Goal: Book appointment/travel/reservation

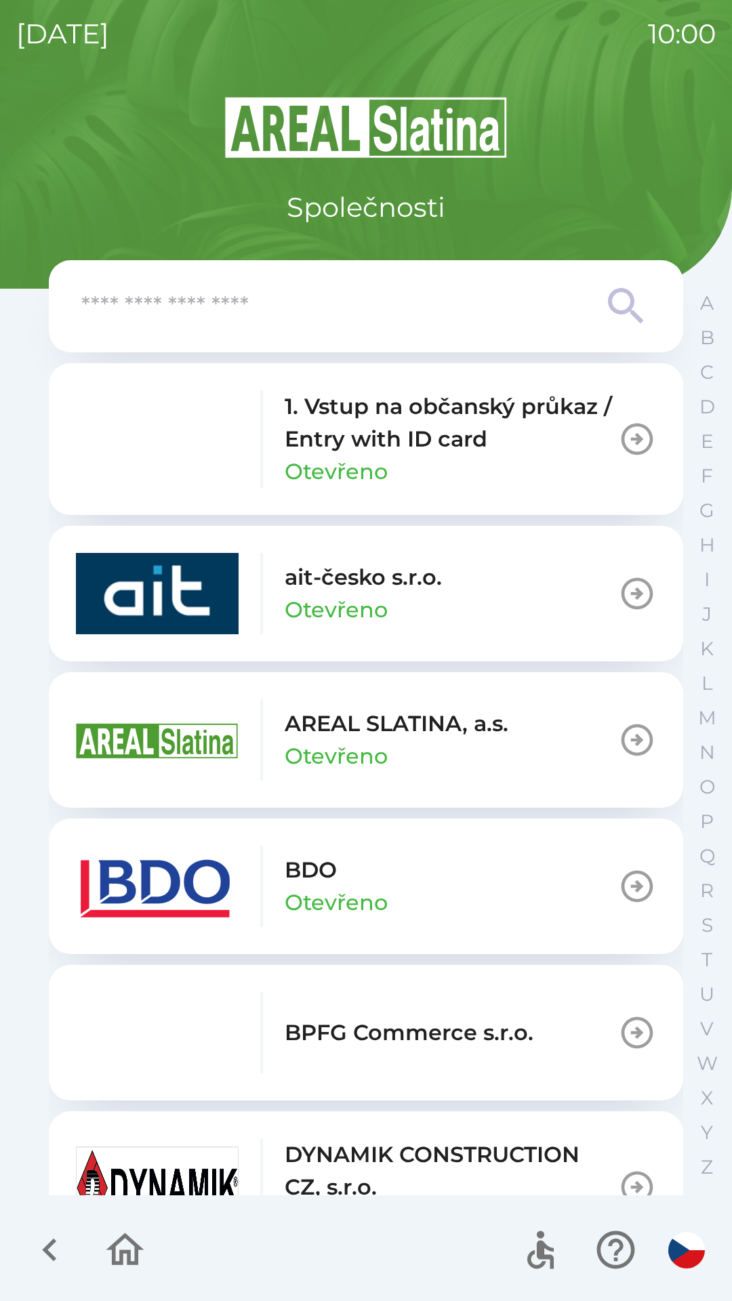
click at [510, 742] on button "AREAL SLATINA, a.s. Otevřeno" at bounding box center [366, 740] width 634 height 136
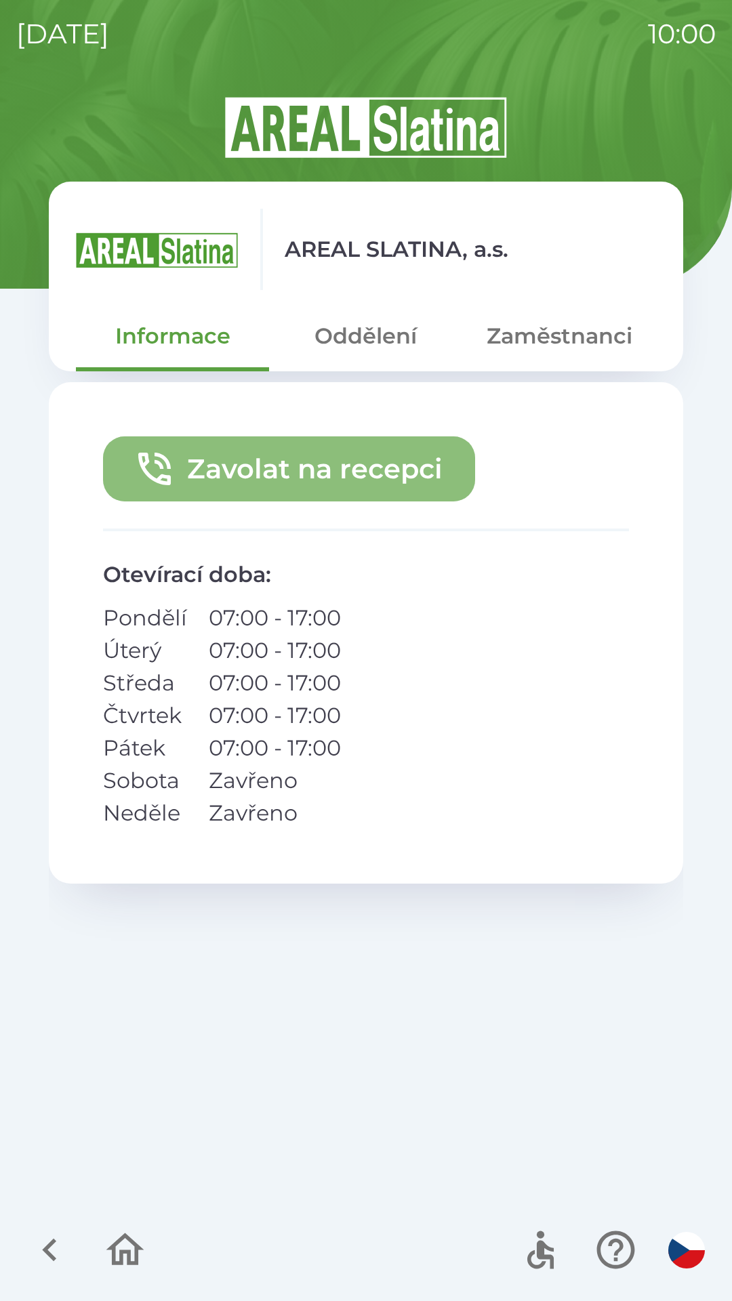
click at [383, 470] on button "Zavolat na recepci" at bounding box center [289, 468] width 372 height 65
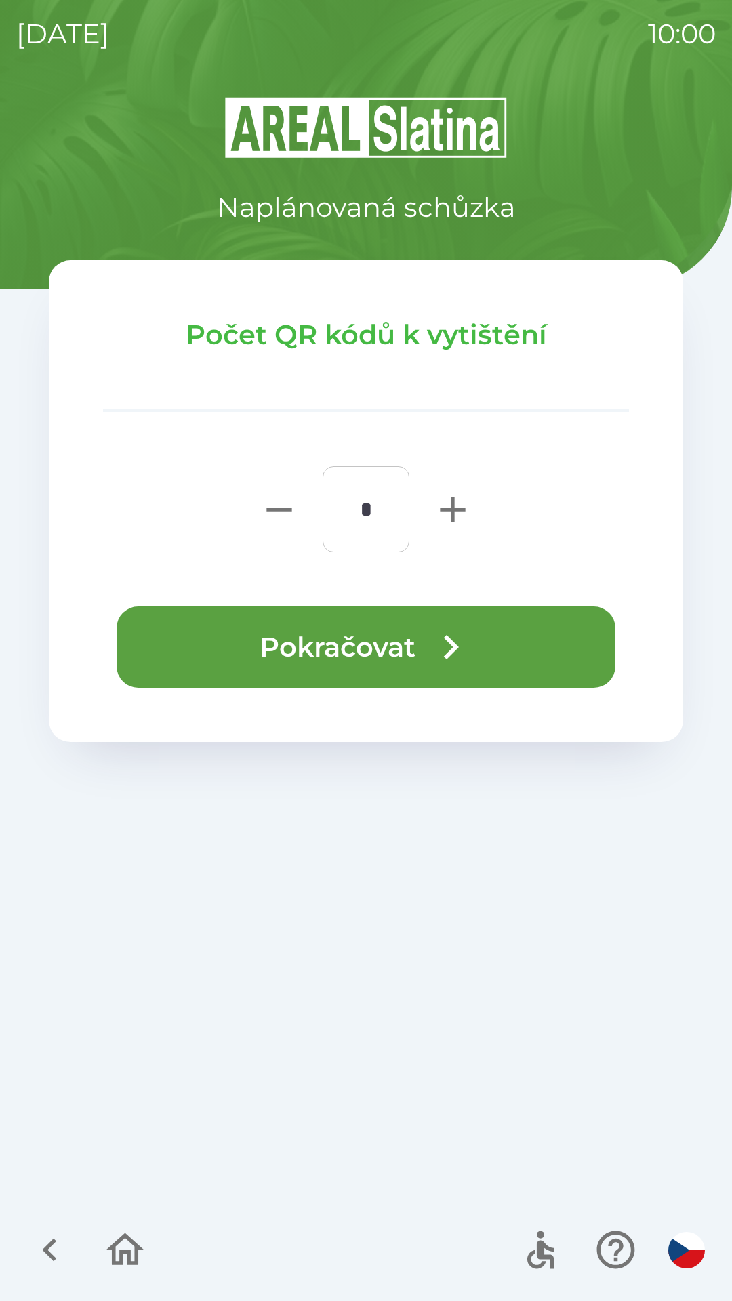
click at [357, 654] on button "Pokračovat" at bounding box center [366, 646] width 499 height 81
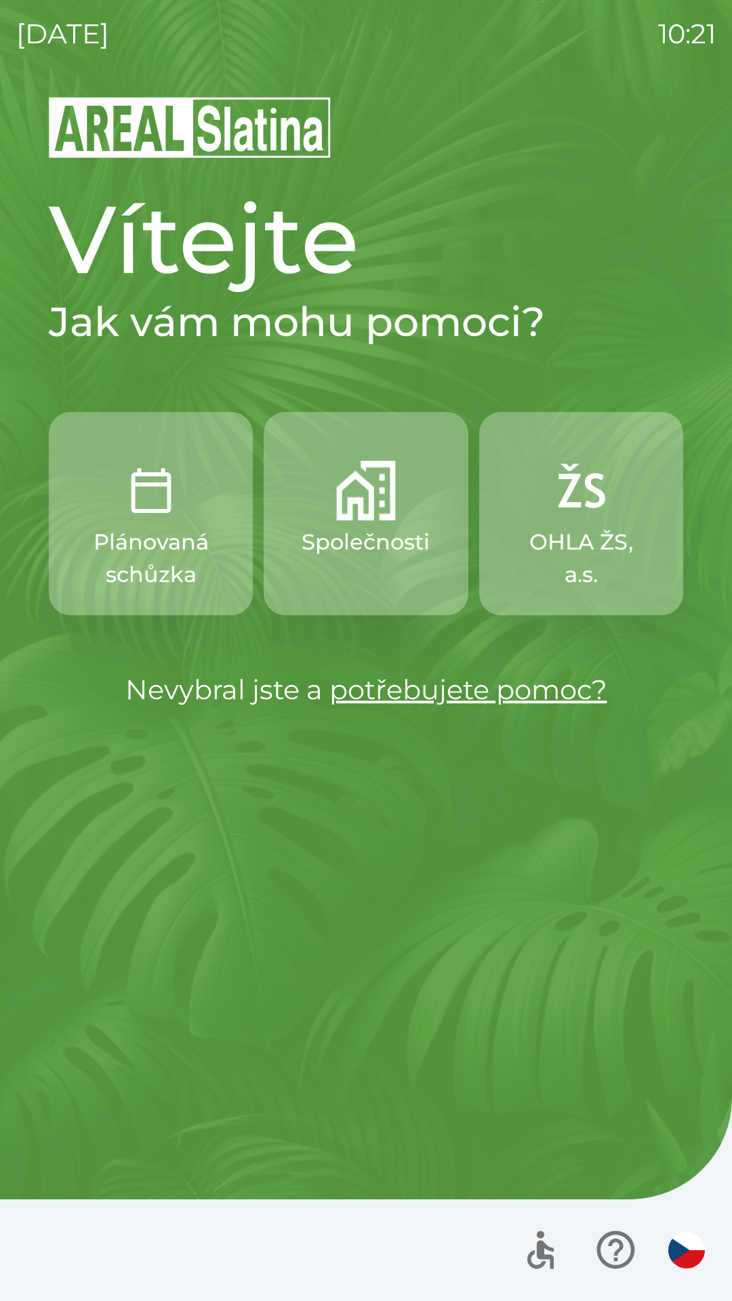
click at [670, 1266] on button "button" at bounding box center [686, 1249] width 47 height 47
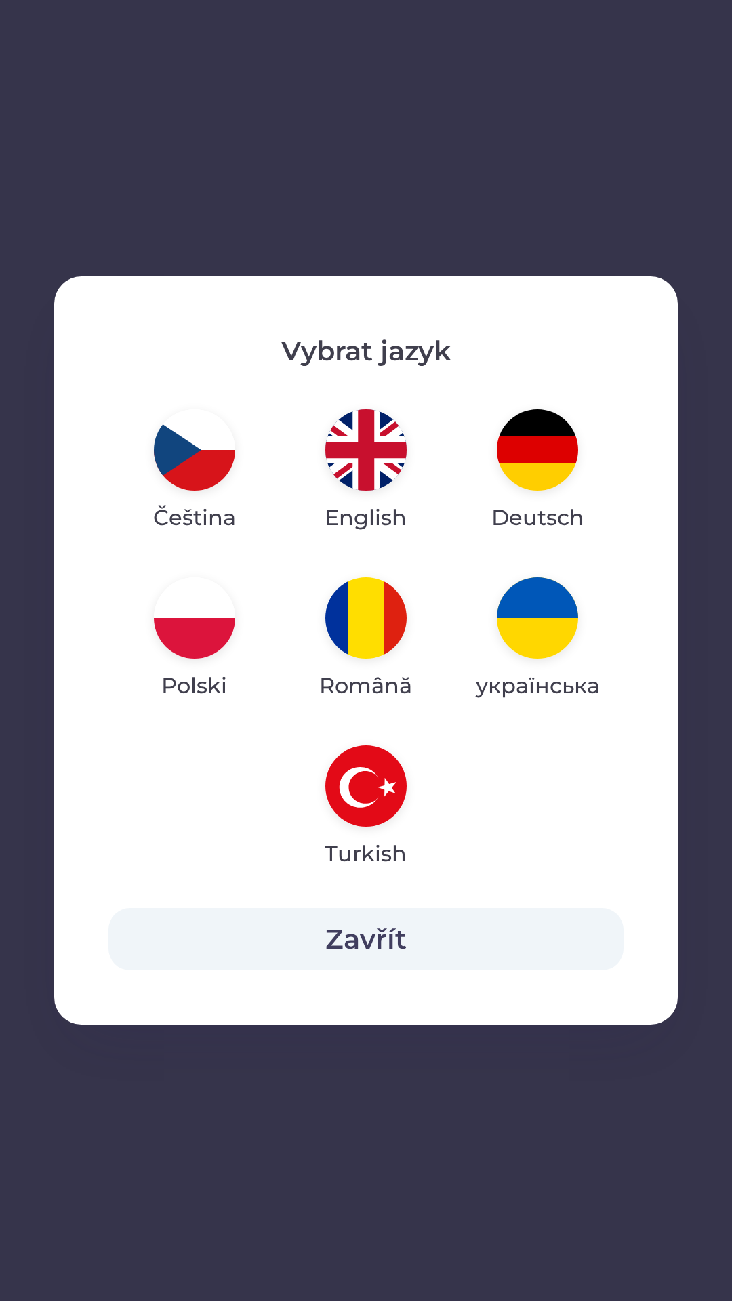
click at [354, 451] on img "button" at bounding box center [365, 449] width 81 height 81
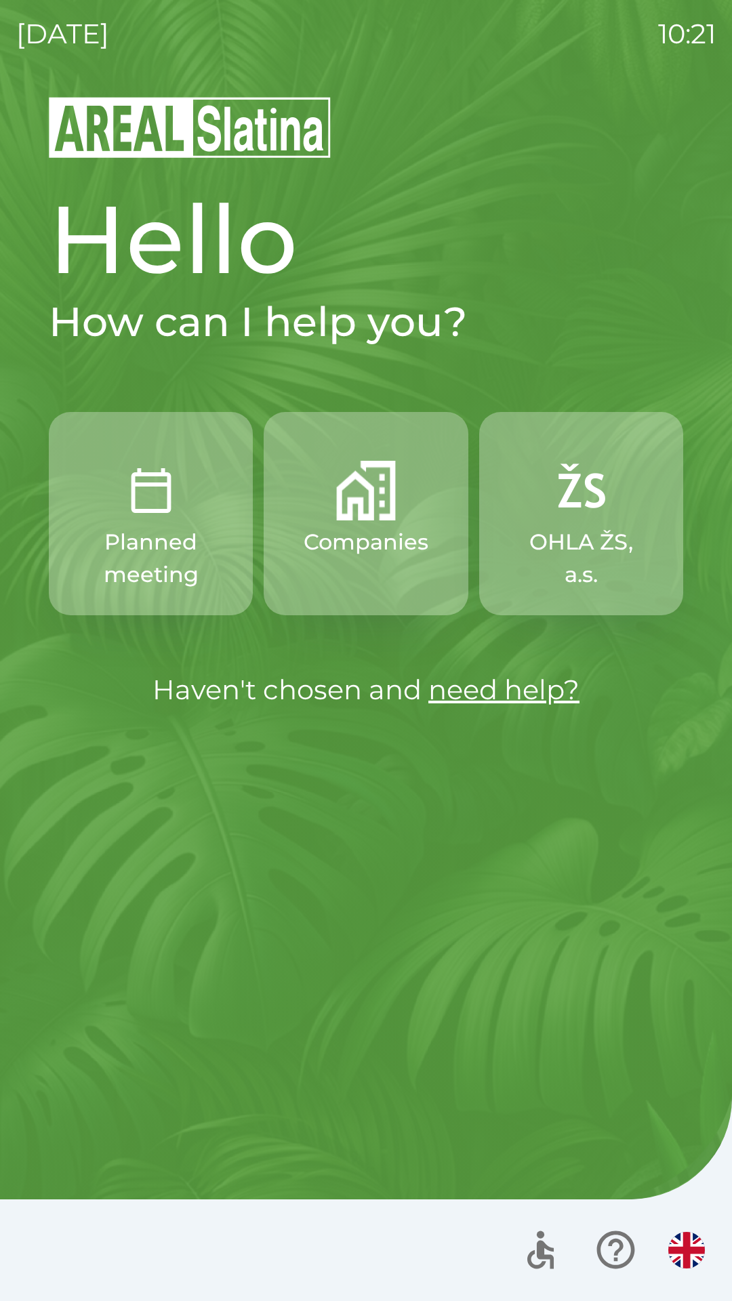
click at [357, 510] on img "button" at bounding box center [366, 491] width 60 height 60
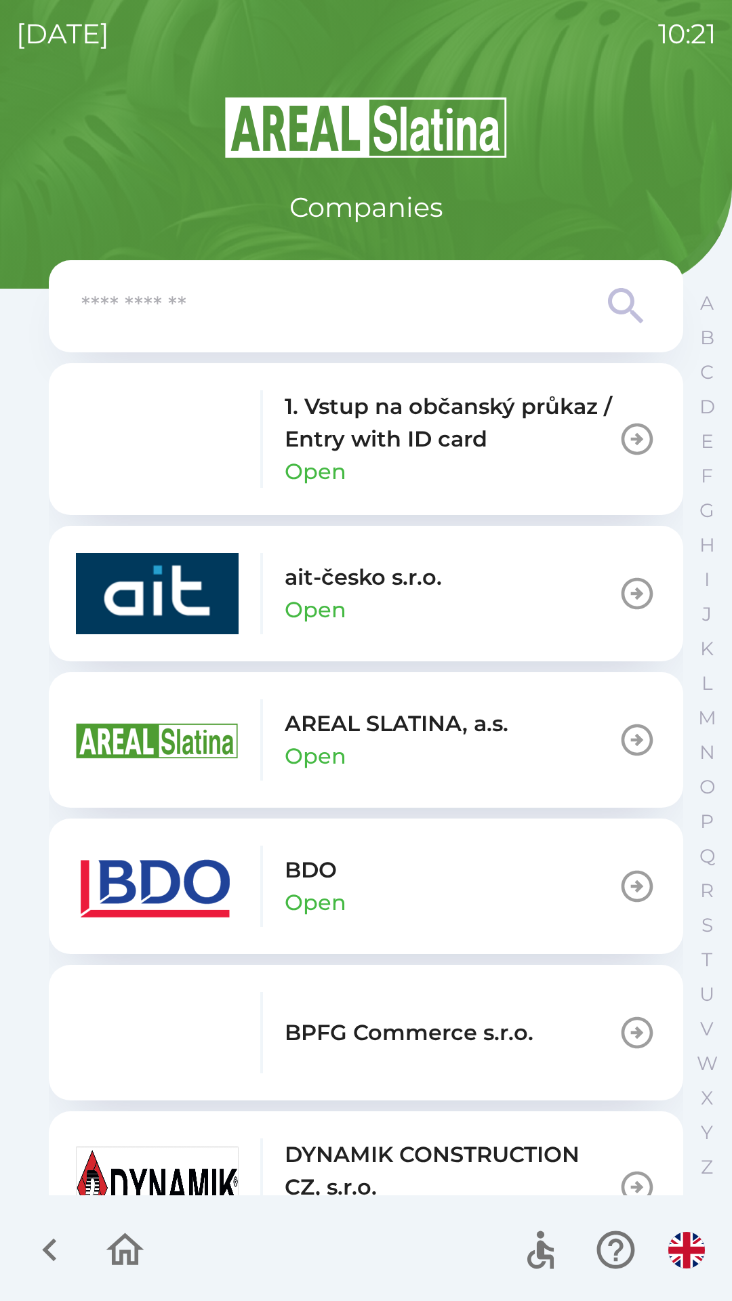
click at [285, 888] on p "Open" at bounding box center [316, 902] width 62 height 33
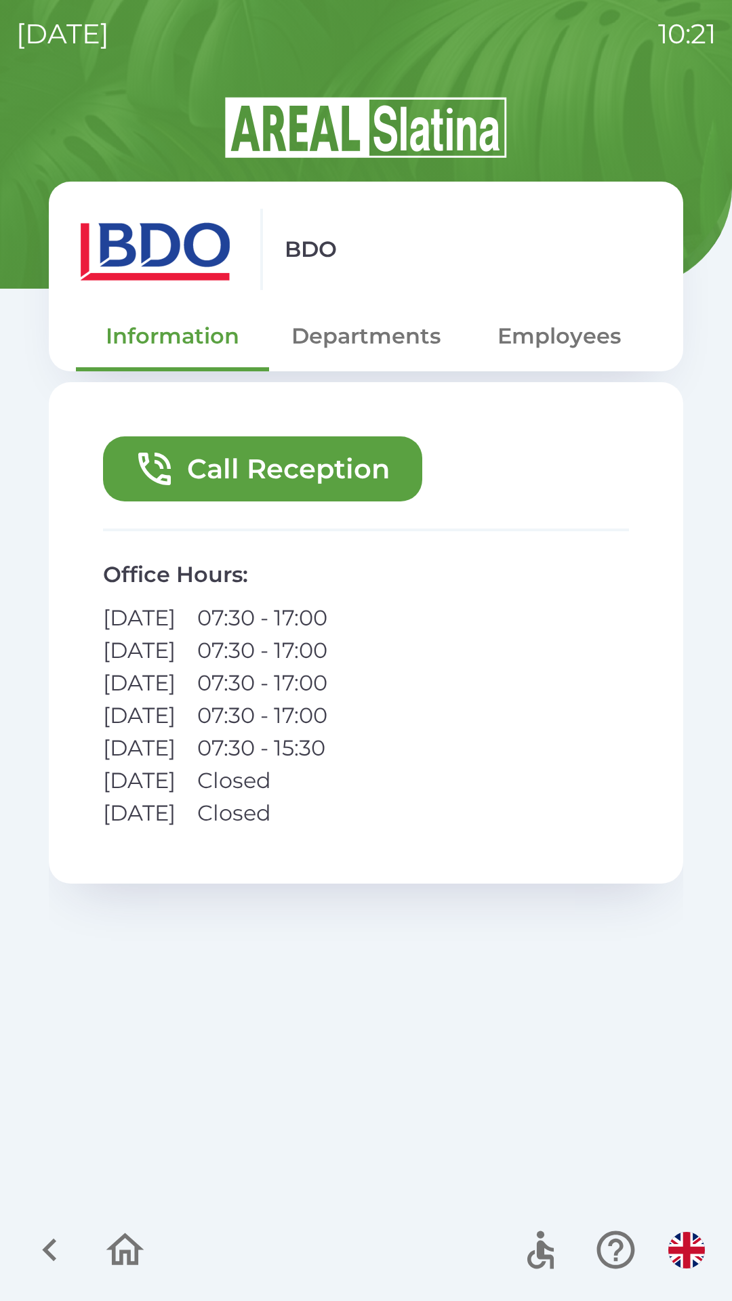
click at [229, 456] on button "Call Reception" at bounding box center [262, 468] width 319 height 65
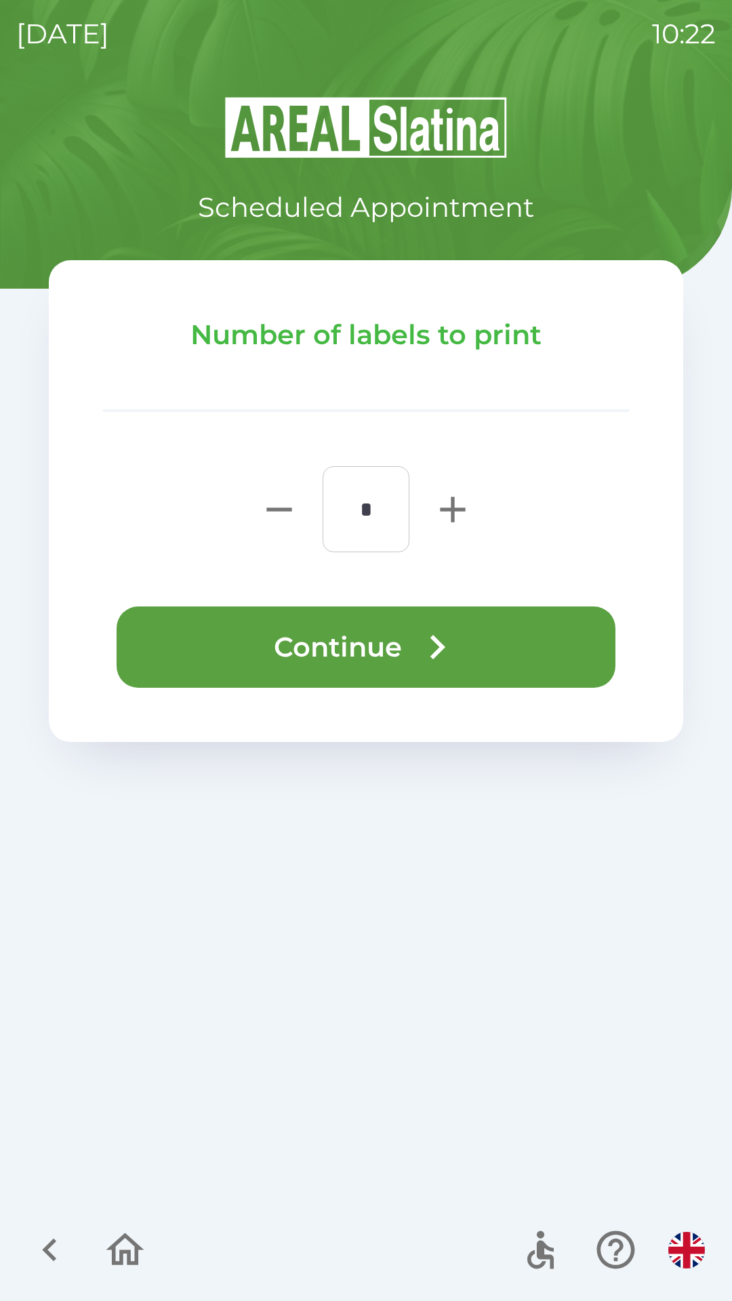
click at [442, 501] on icon "button" at bounding box center [452, 509] width 43 height 43
click at [449, 501] on icon "button" at bounding box center [452, 509] width 43 height 43
click at [453, 513] on icon "button" at bounding box center [452, 509] width 25 height 25
click at [451, 508] on icon "button" at bounding box center [452, 509] width 25 height 25
type input "*"
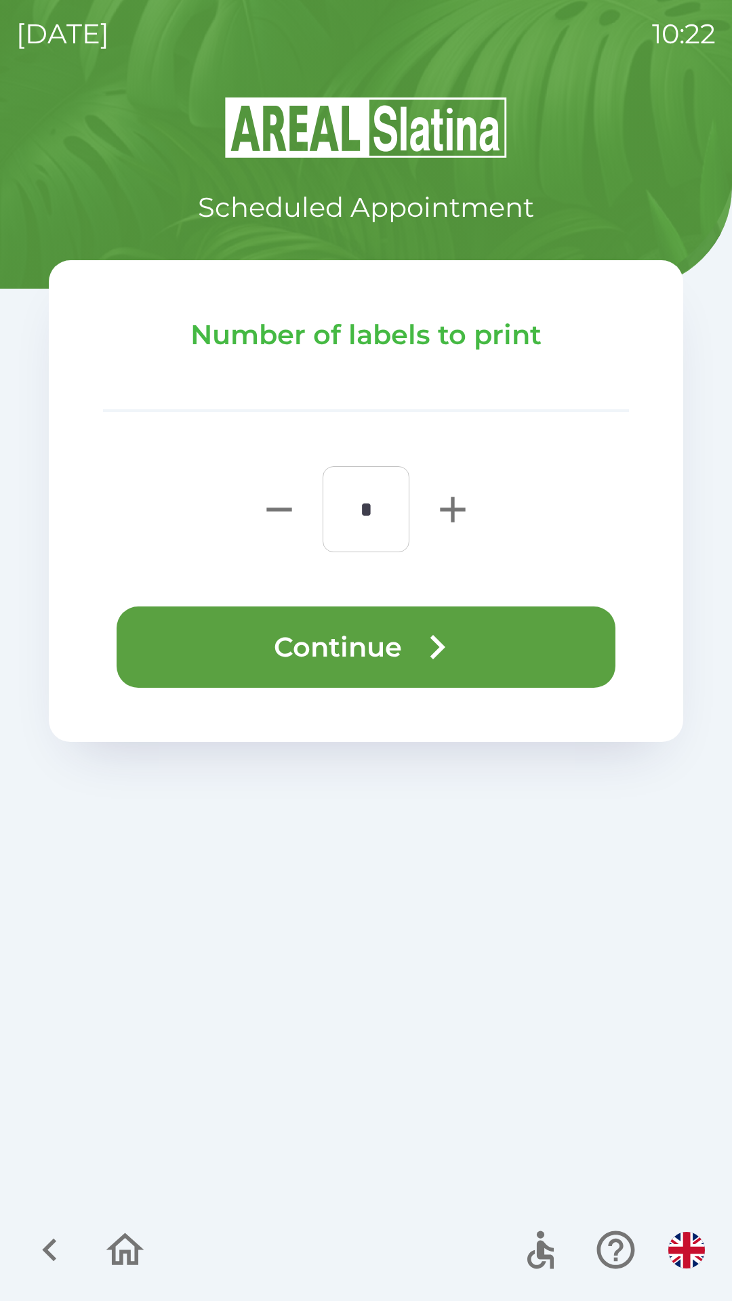
click at [388, 664] on button "Continue" at bounding box center [366, 646] width 499 height 81
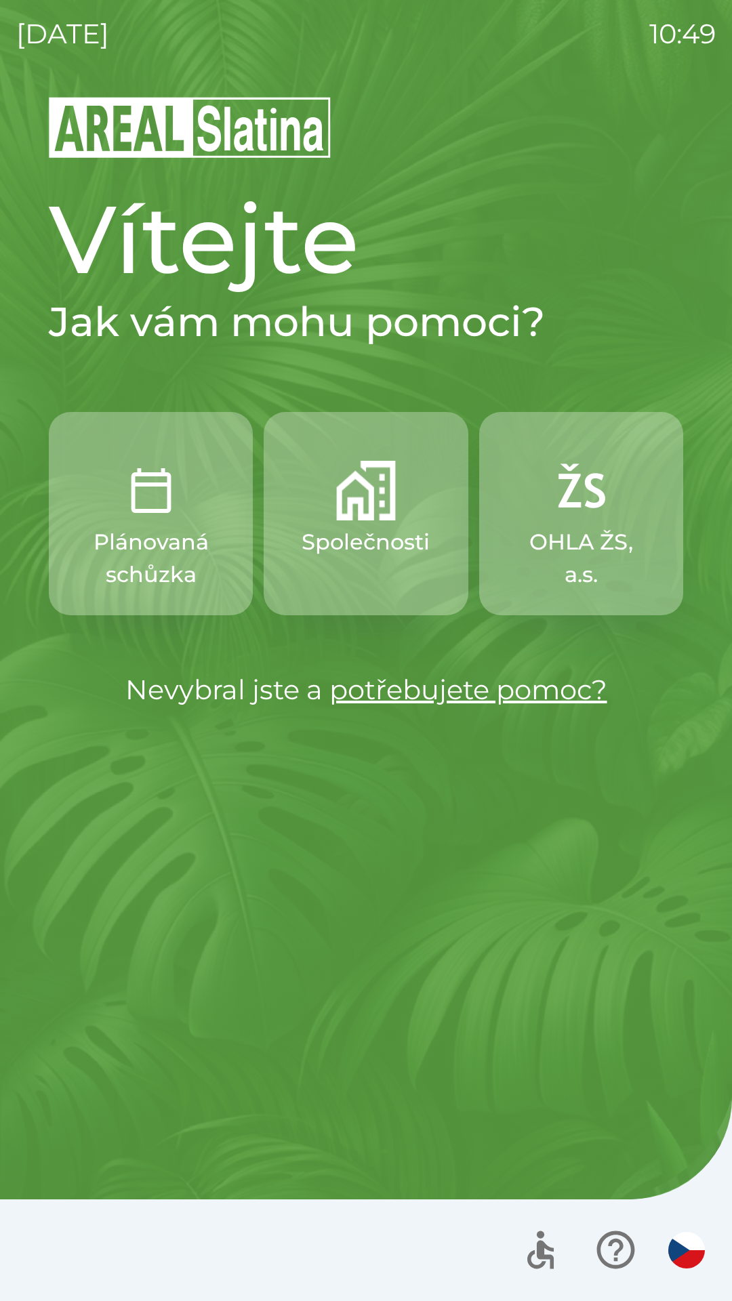
click at [355, 496] on img "button" at bounding box center [366, 491] width 60 height 60
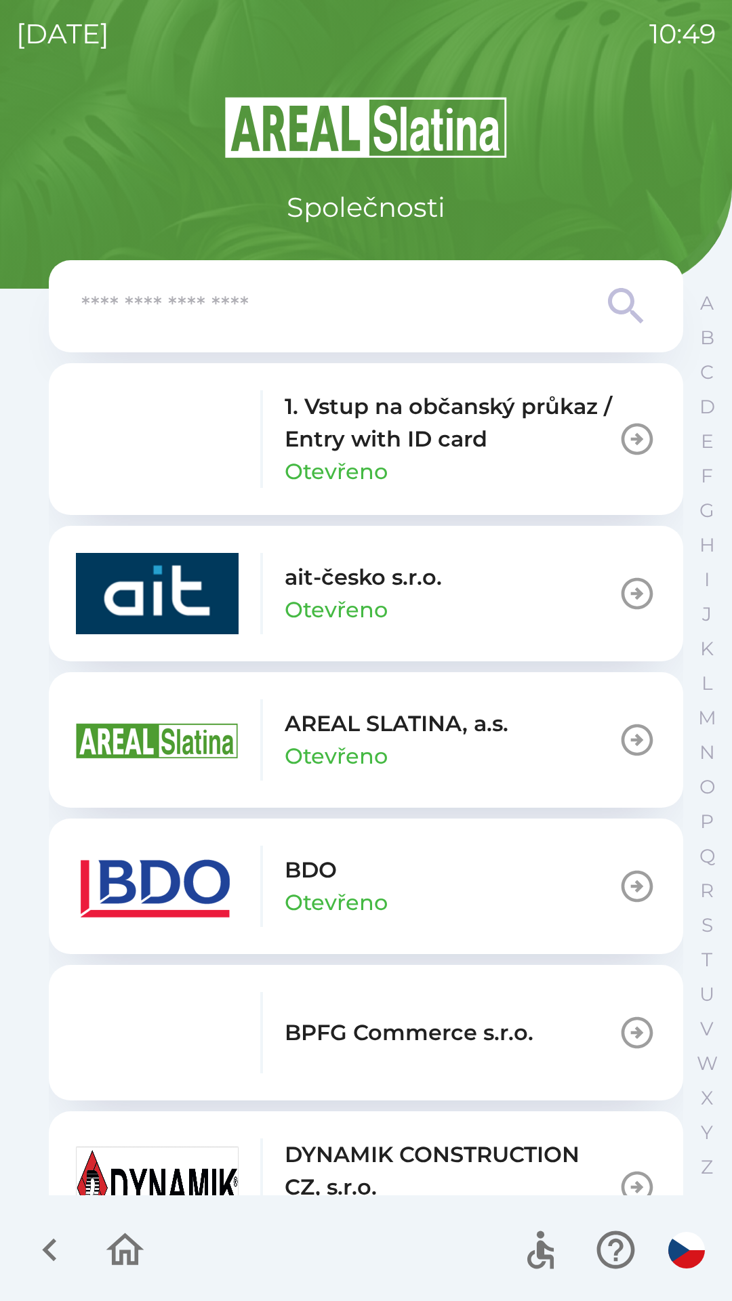
click at [523, 869] on button "BDO Otevřeno" at bounding box center [366, 887] width 634 height 136
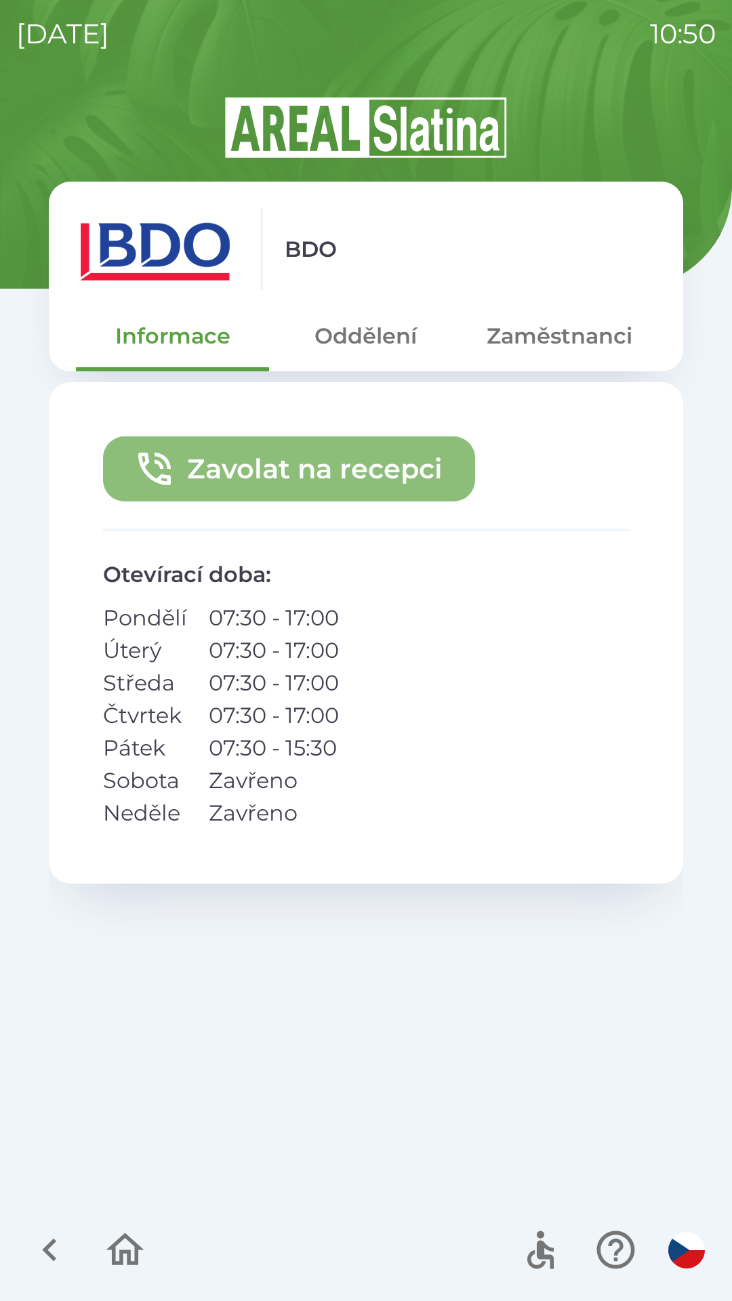
click at [219, 466] on button "Zavolat na recepci" at bounding box center [289, 468] width 372 height 65
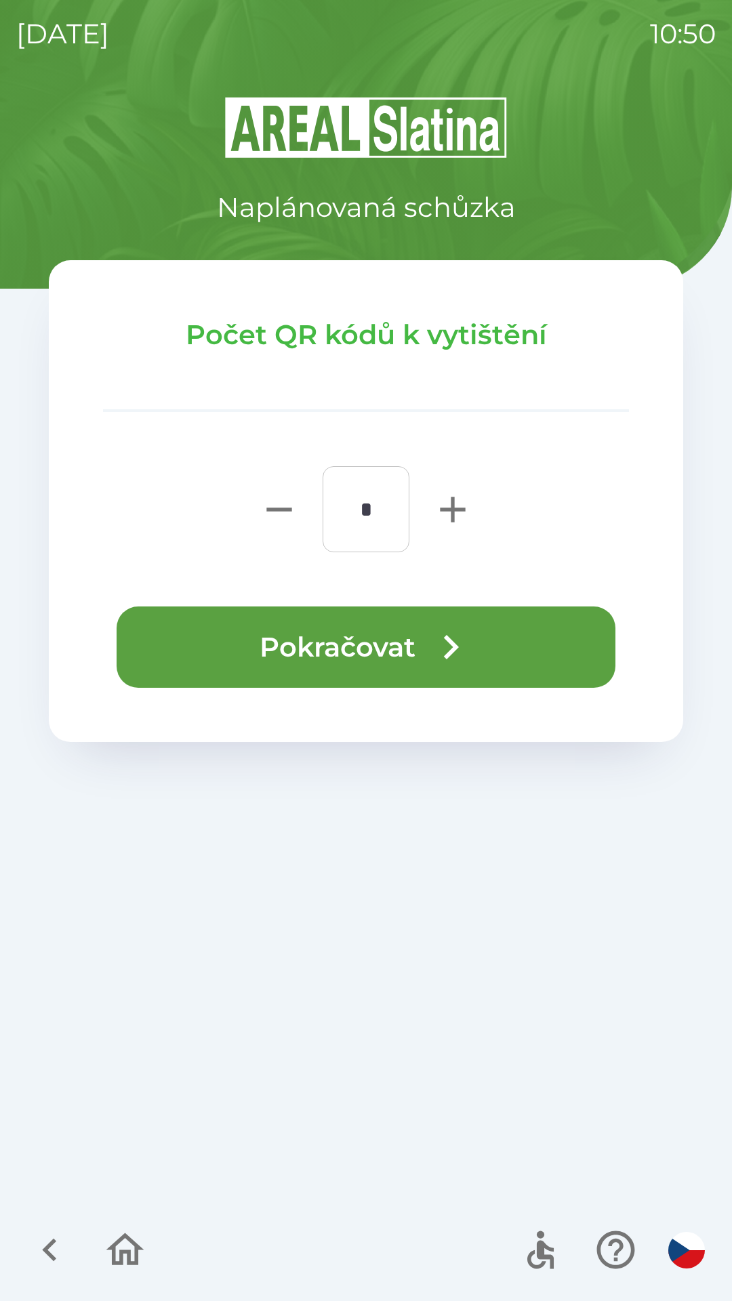
click at [311, 647] on button "Pokračovat" at bounding box center [366, 646] width 499 height 81
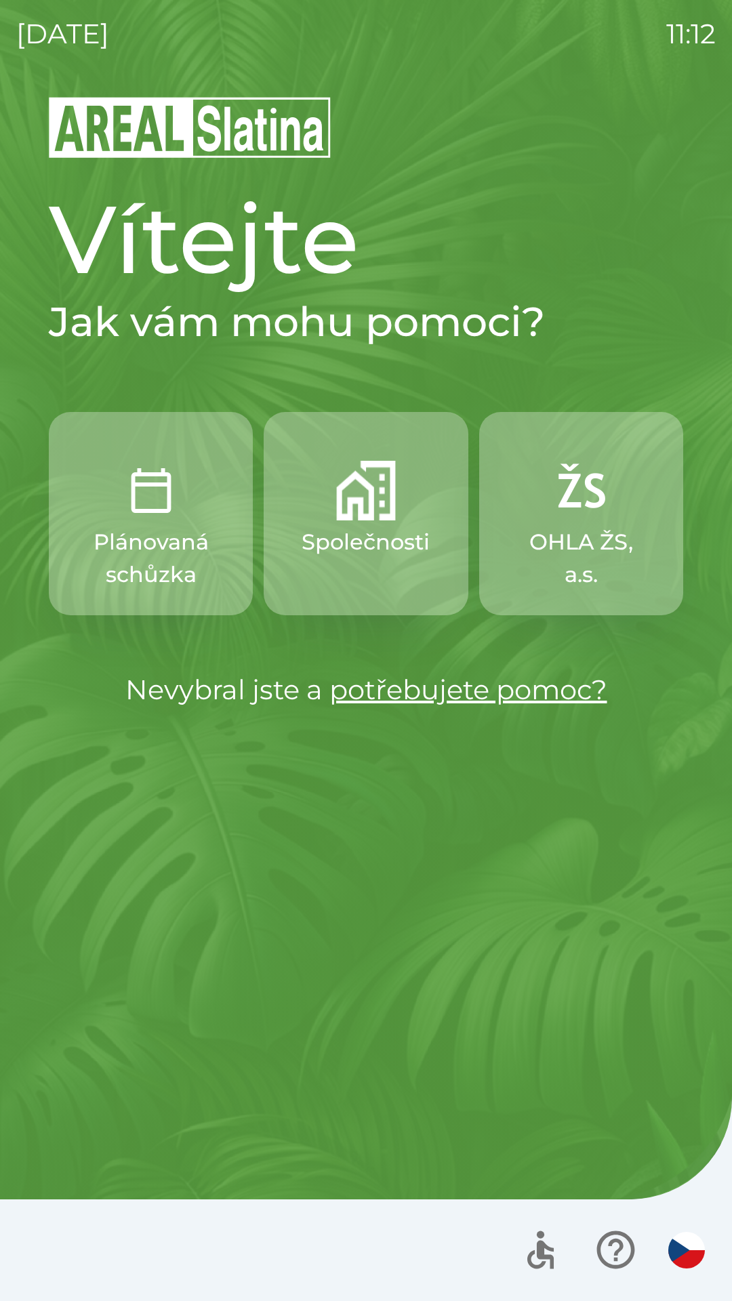
click at [164, 514] on img "button" at bounding box center [151, 491] width 60 height 60
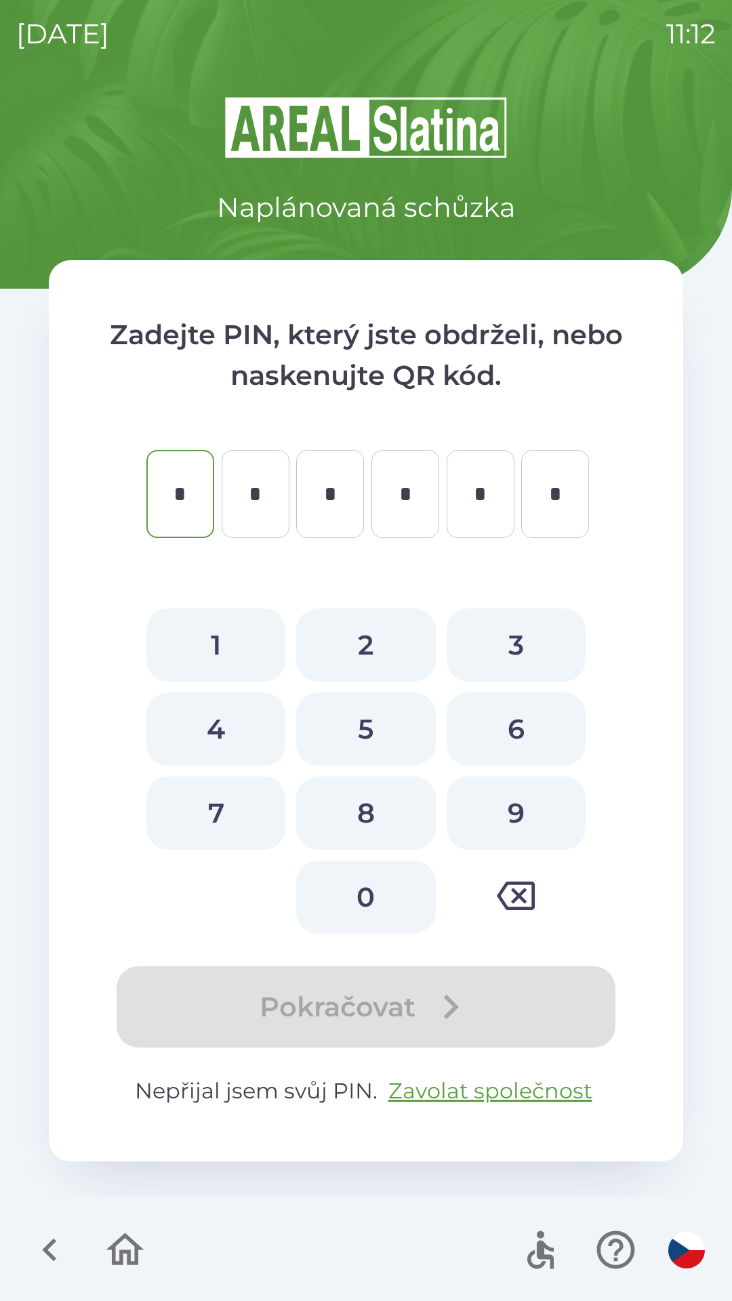
click at [131, 1241] on icon "button" at bounding box center [125, 1249] width 38 height 33
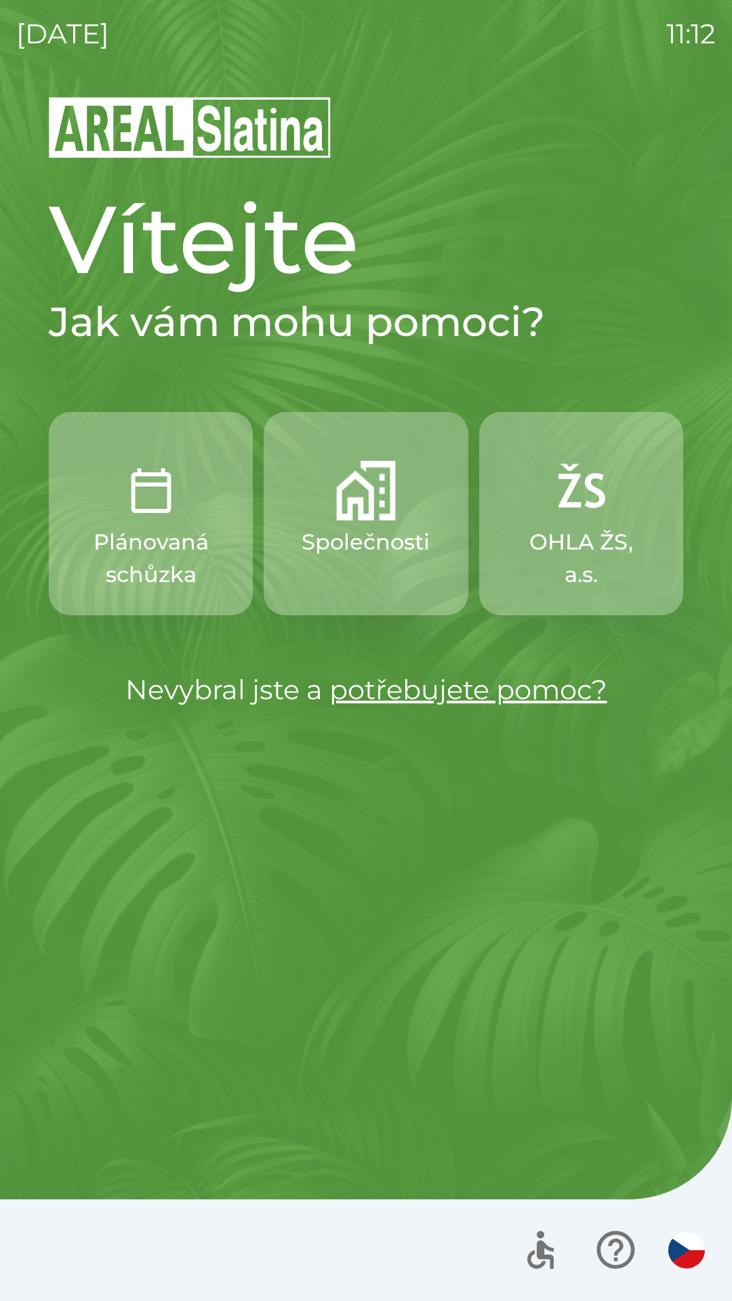
click at [327, 554] on p "Společnosti" at bounding box center [366, 542] width 128 height 33
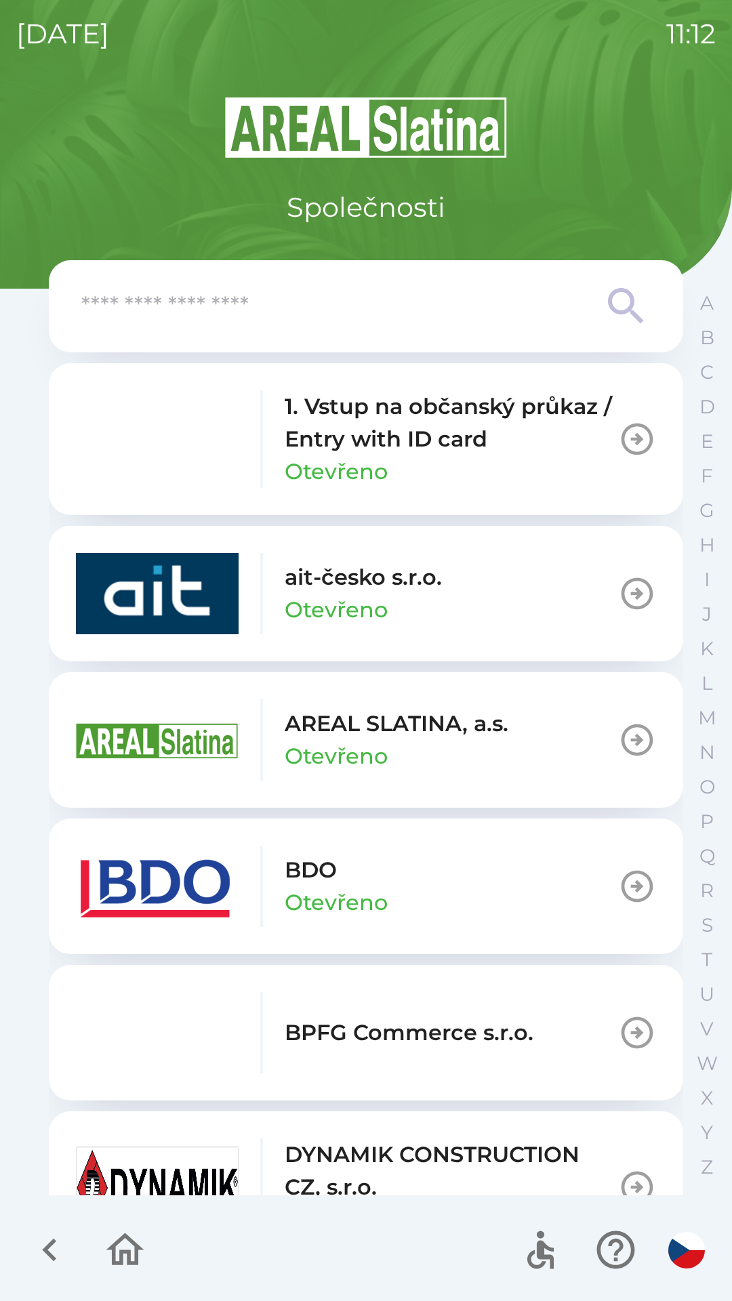
click at [142, 900] on img "button" at bounding box center [157, 886] width 163 height 81
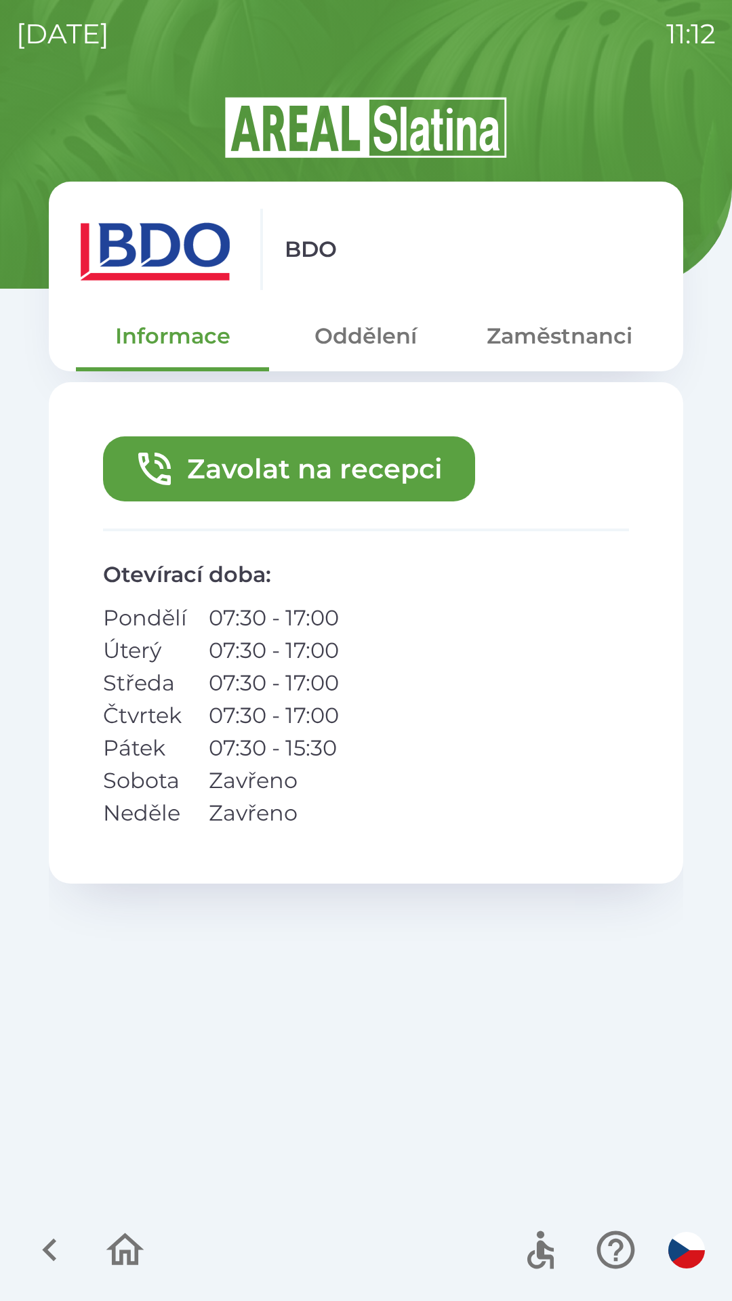
click at [242, 468] on button "Zavolat na recepci" at bounding box center [289, 468] width 372 height 65
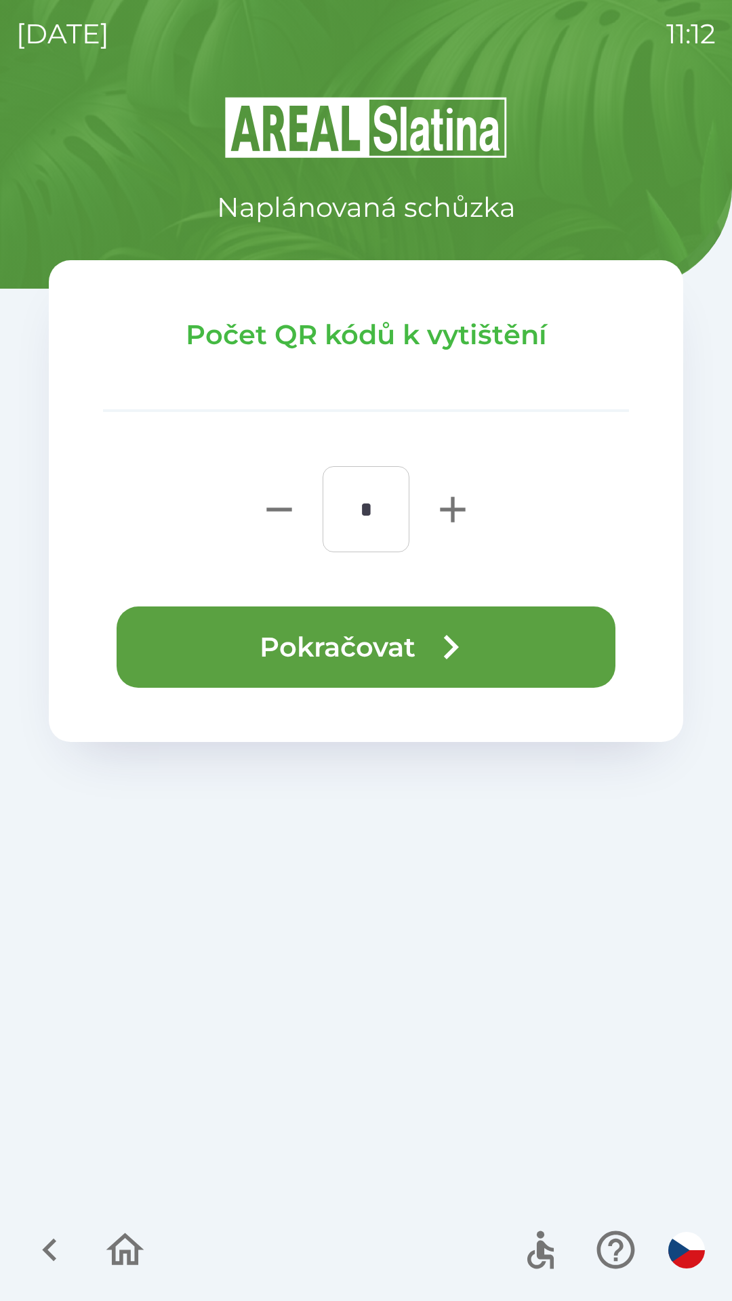
click at [455, 496] on icon "button" at bounding box center [452, 509] width 43 height 43
type input "*"
click at [396, 644] on button "Pokračovat" at bounding box center [366, 646] width 499 height 81
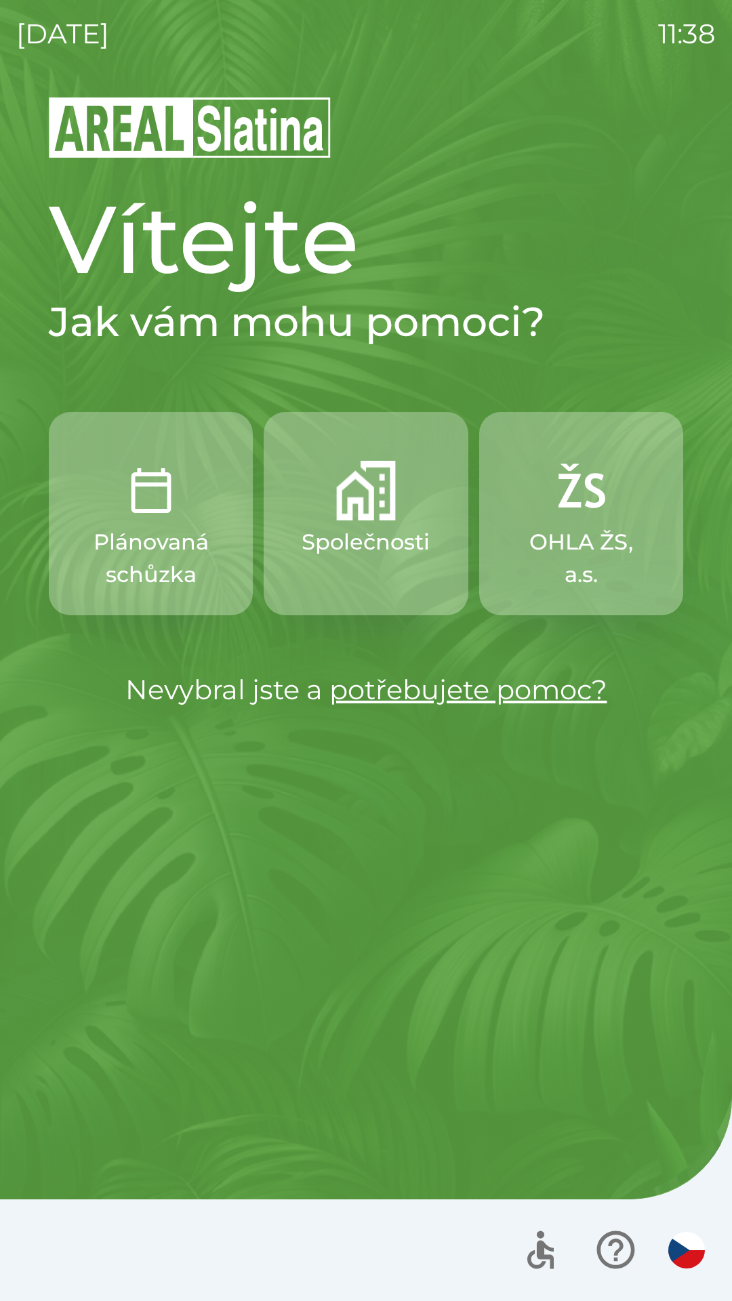
click at [381, 522] on button "Společnosti" at bounding box center [366, 513] width 204 height 203
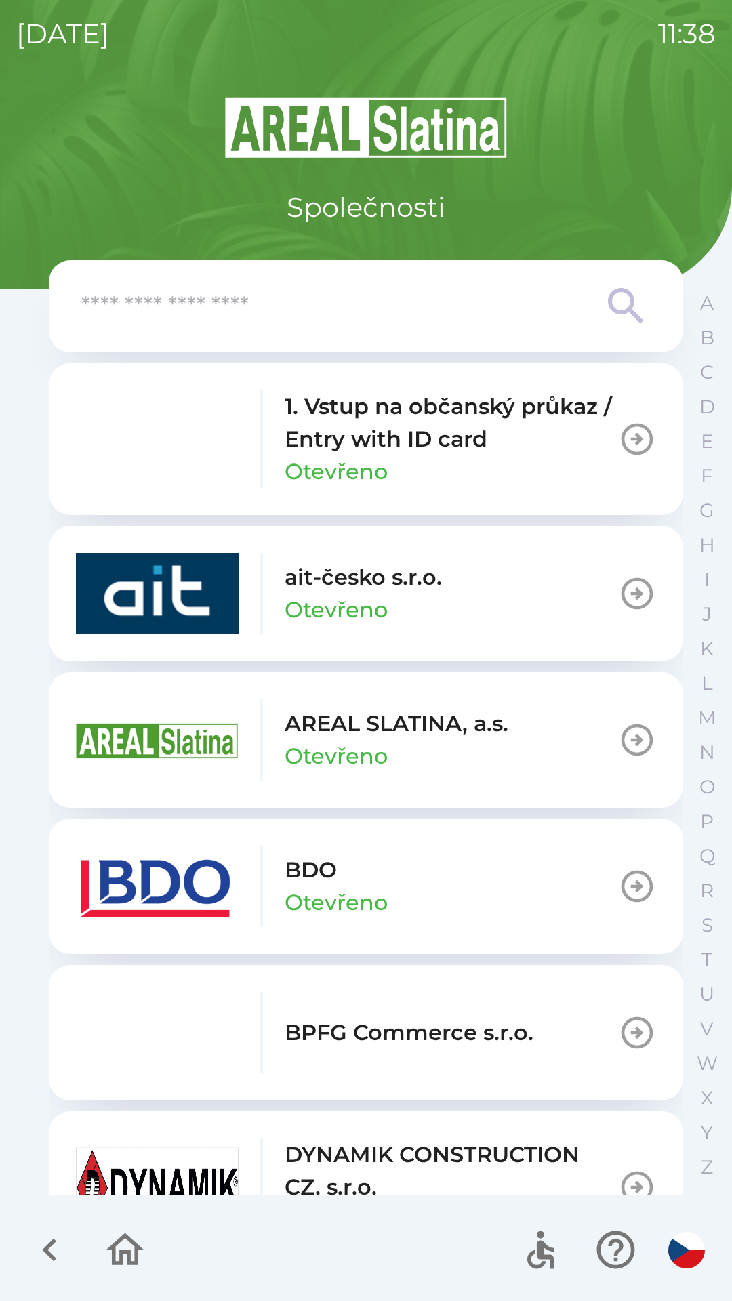
click at [312, 887] on p "Otevřeno" at bounding box center [336, 902] width 103 height 33
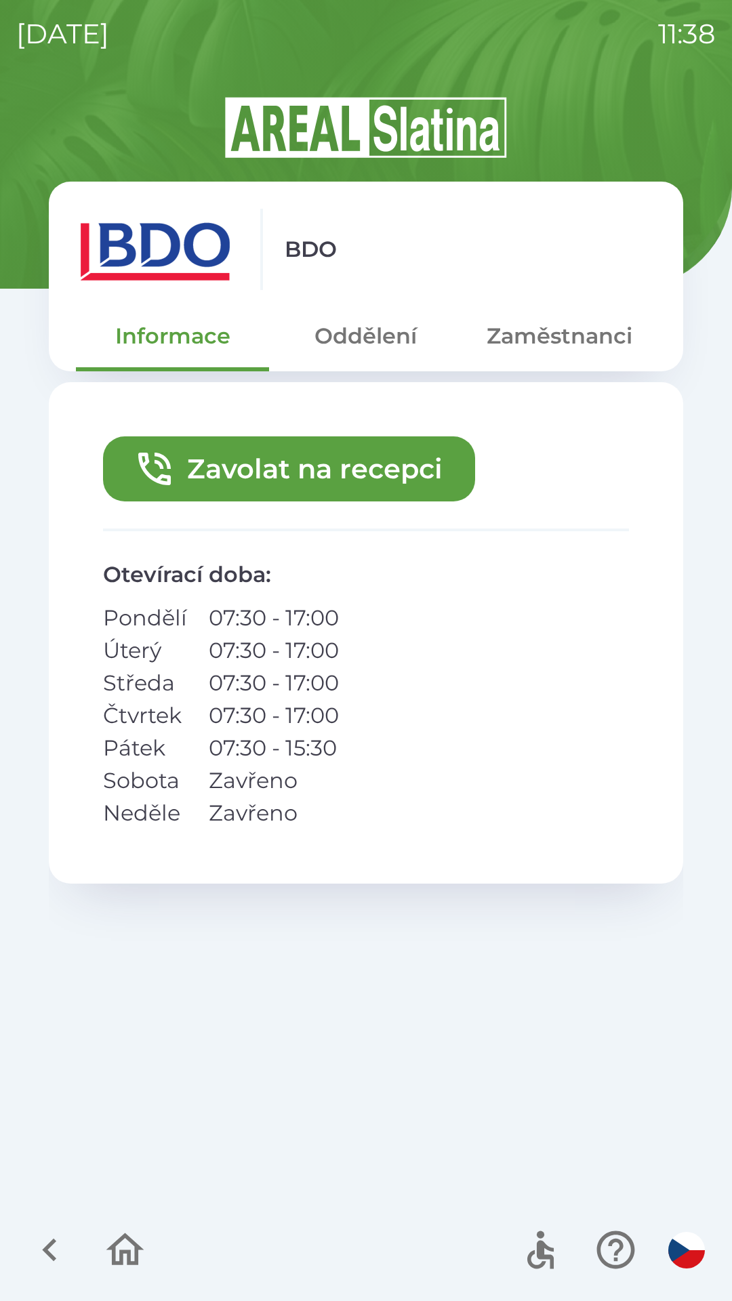
click at [304, 472] on button "Zavolat na recepci" at bounding box center [289, 468] width 372 height 65
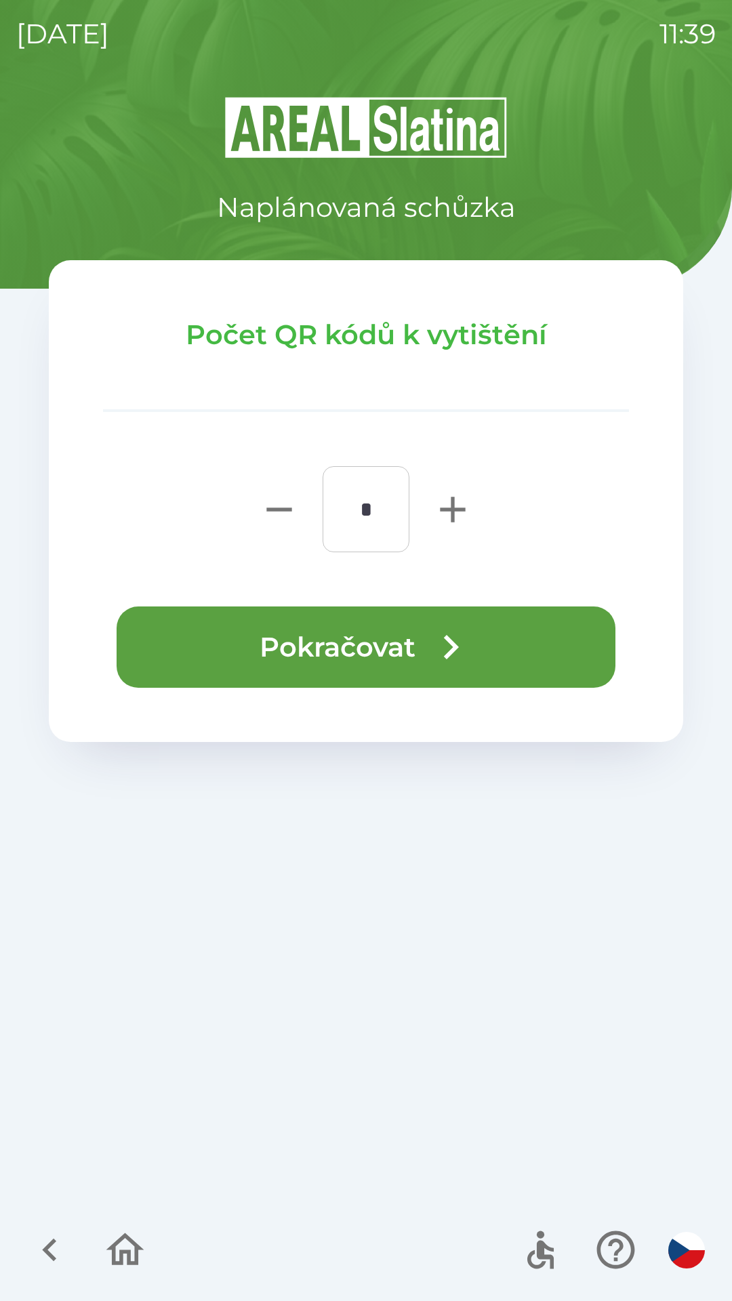
click at [368, 659] on button "Pokračovat" at bounding box center [366, 646] width 499 height 81
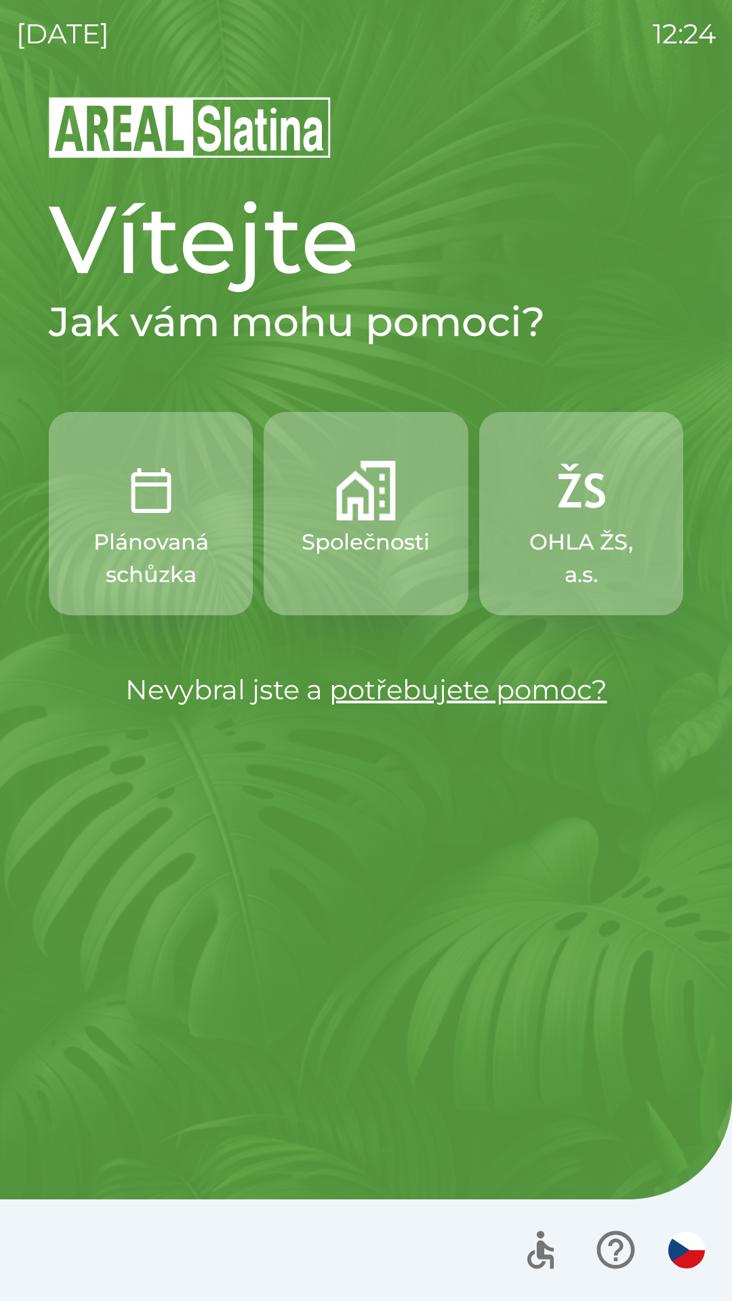
click at [352, 530] on p "Společnosti" at bounding box center [366, 542] width 128 height 33
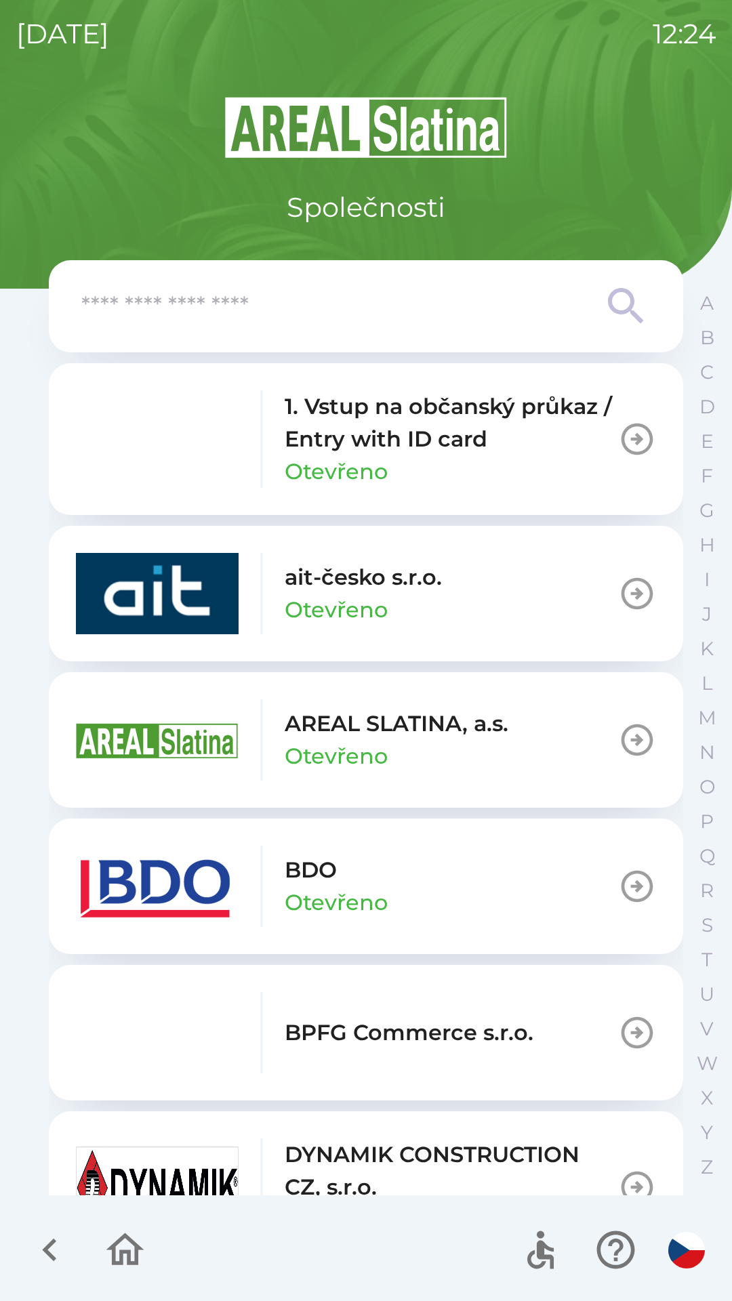
click at [520, 469] on div "1. Vstup na občanský průkaz / Entry with ID card Otevřeno" at bounding box center [451, 439] width 333 height 98
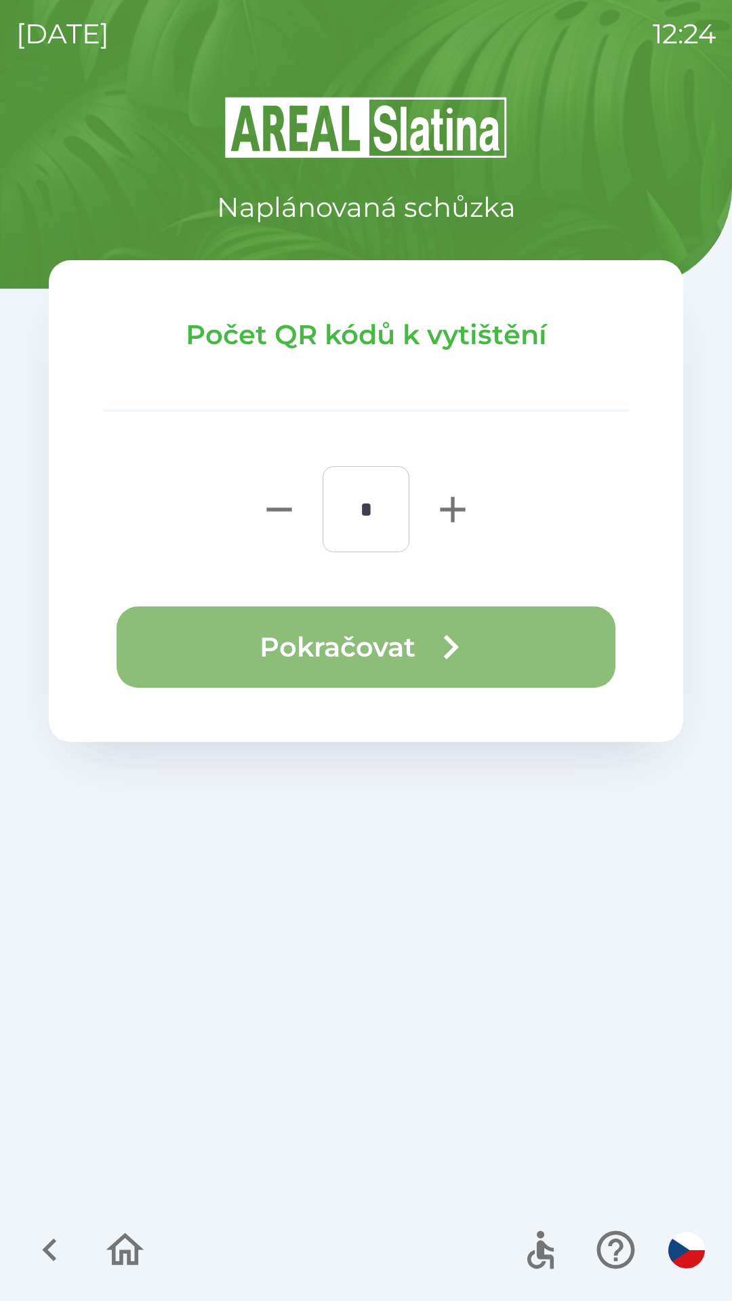
click at [440, 650] on icon "button" at bounding box center [450, 647] width 49 height 49
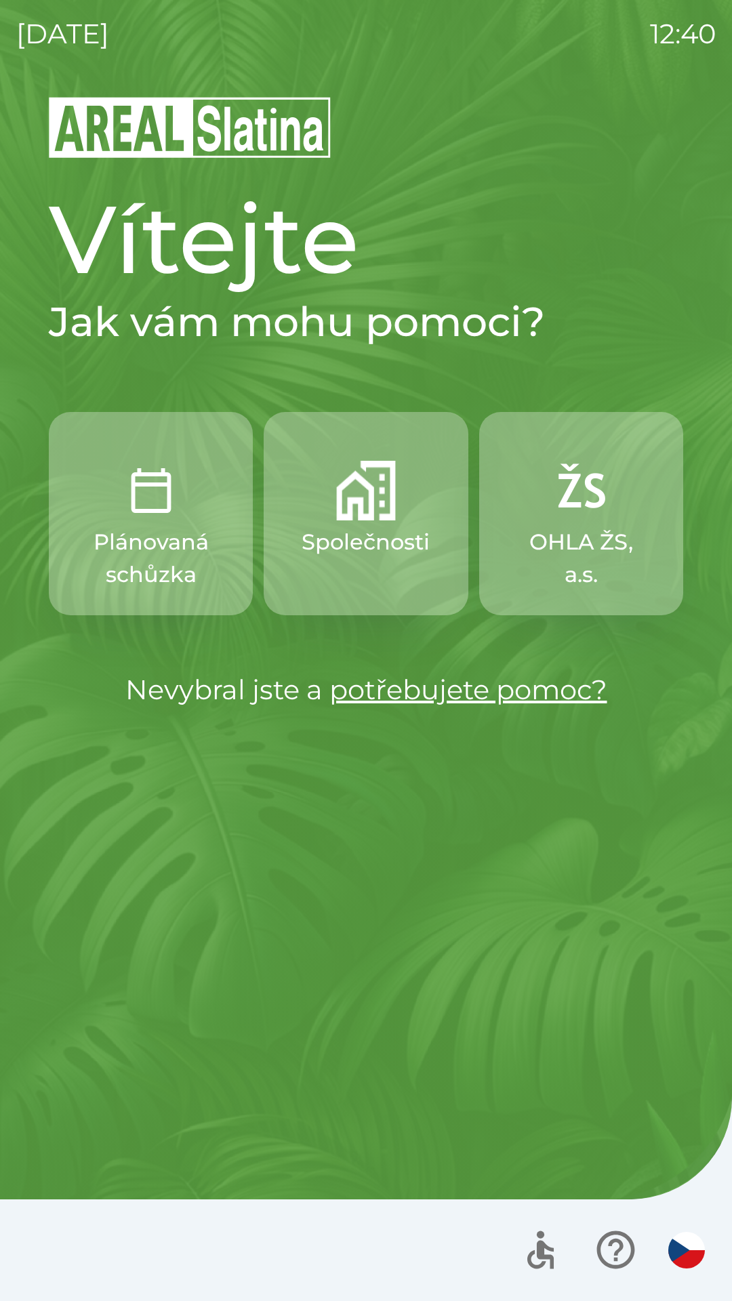
click at [722, 711] on div "[DATE] 12:40 Vítejte Jak vám mohu pomoci? Plánovaná schůzka Společnosti OHLA ŽS…" at bounding box center [366, 650] width 732 height 1301
click at [709, 1255] on button "button" at bounding box center [686, 1249] width 47 height 47
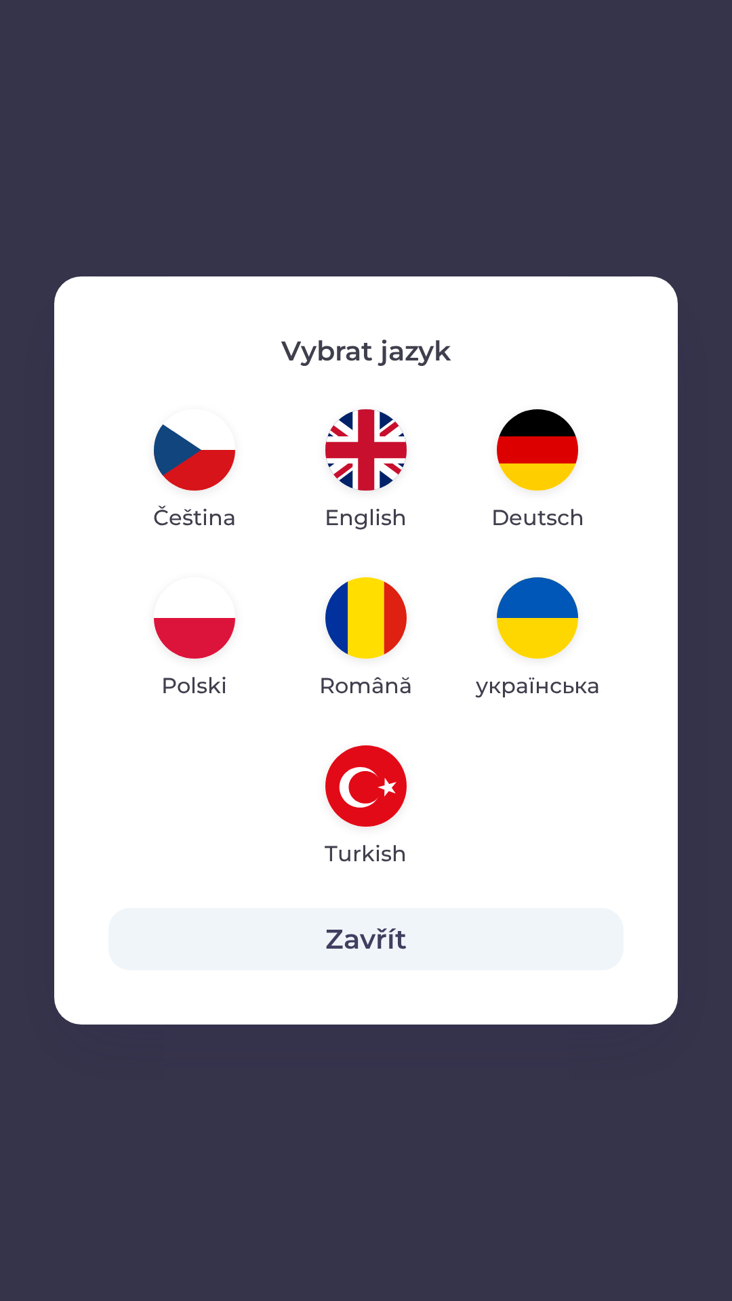
click at [719, 1294] on div "Vybrat jazyk Čeština English Deutsch Polski Română українська Turkish Zavřít" at bounding box center [366, 650] width 732 height 1301
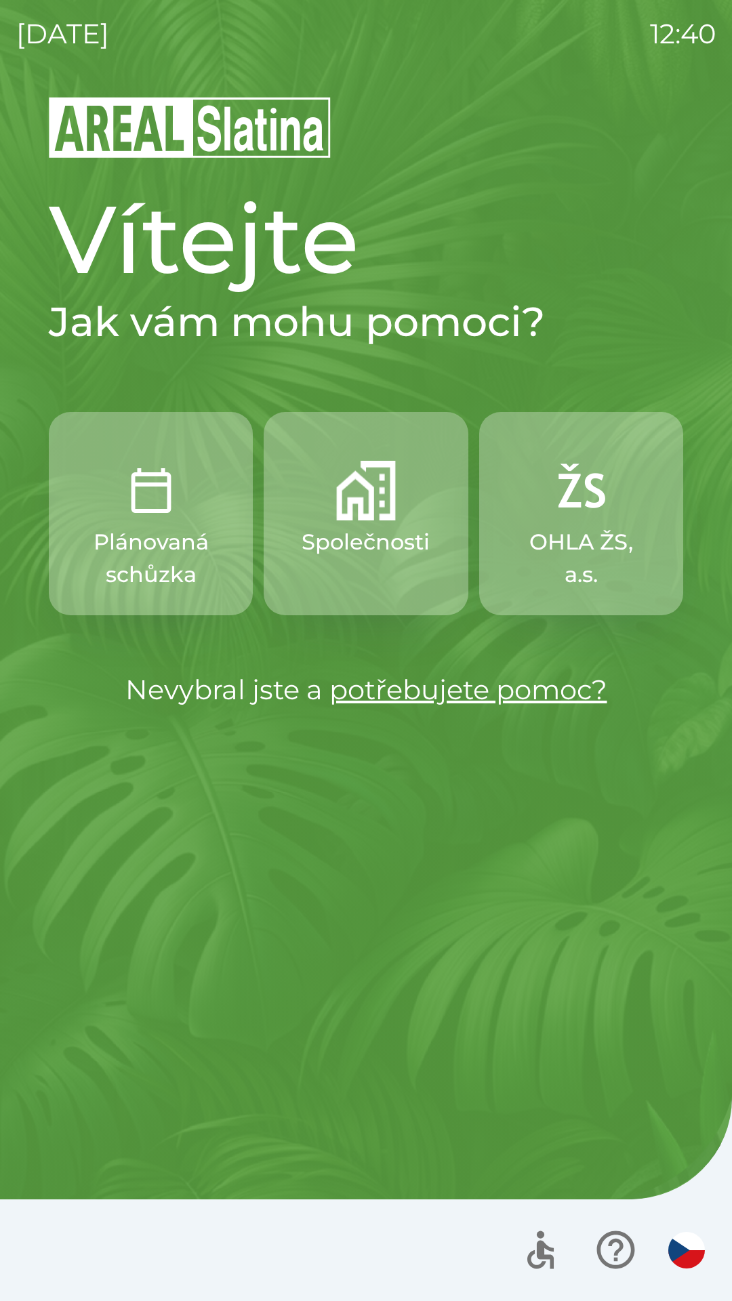
click at [722, 1296] on div "Vybrat jazyk Čeština English Deutsch Polski Română українська Turkish Zavřít" at bounding box center [366, 650] width 732 height 1301
click at [165, 520] on img "button" at bounding box center [151, 491] width 60 height 60
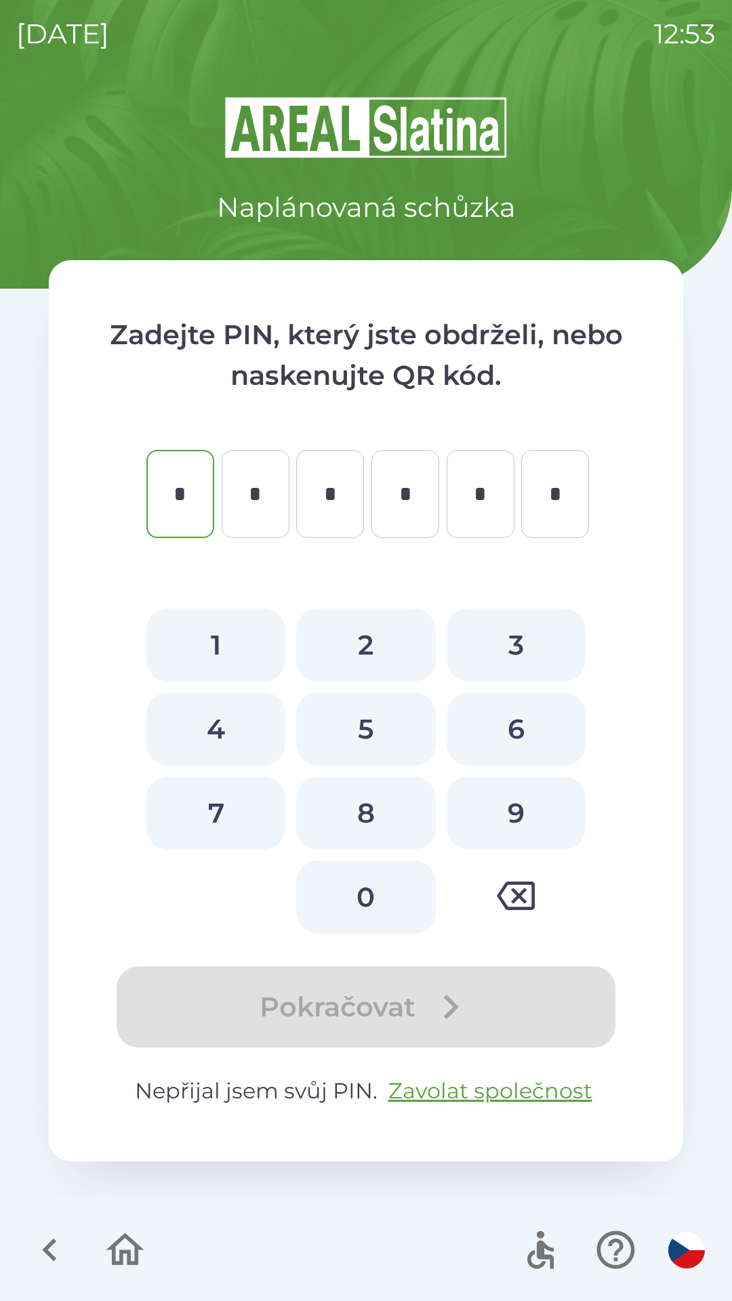
click at [498, 792] on button "9" at bounding box center [516, 813] width 139 height 73
type input "*"
click at [220, 730] on button "4" at bounding box center [215, 729] width 139 height 73
type input "*"
click at [343, 800] on button "8" at bounding box center [365, 813] width 139 height 73
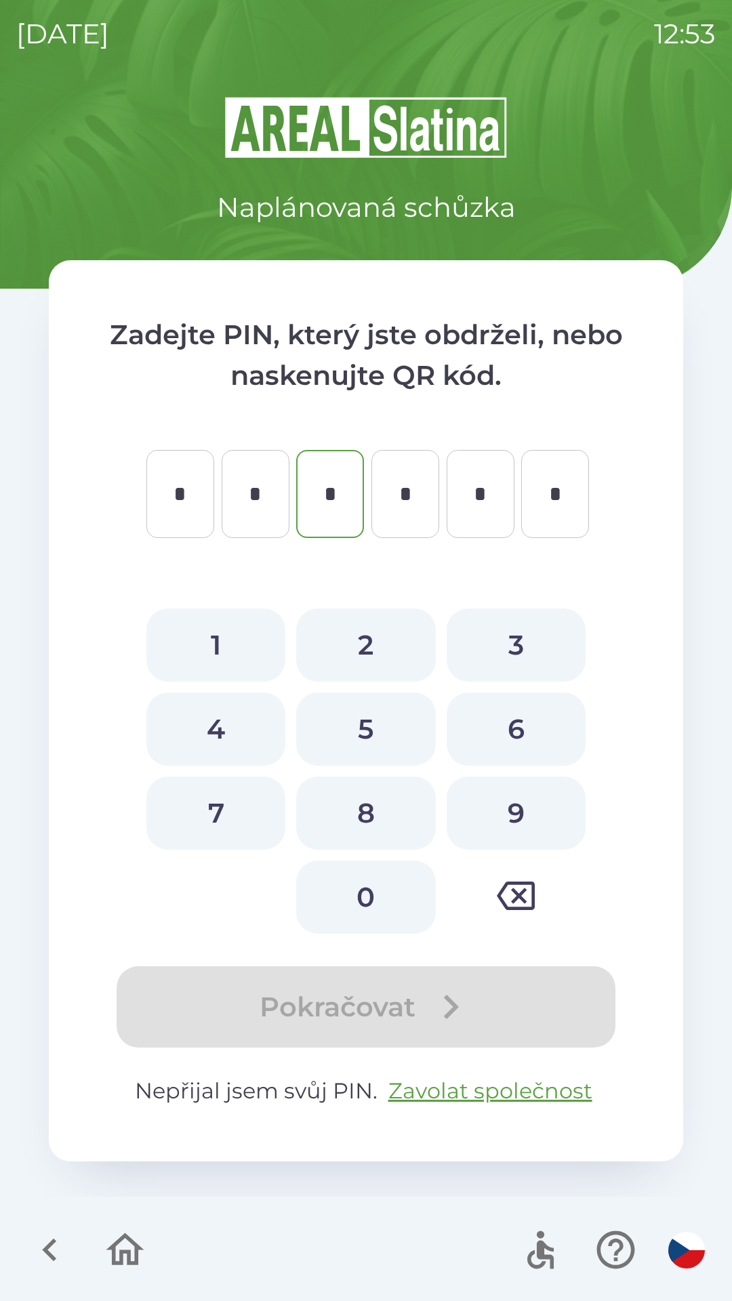
type input "*"
click at [504, 720] on button "6" at bounding box center [516, 729] width 139 height 73
click at [454, 998] on div "Pokračovat" at bounding box center [366, 1006] width 526 height 81
click at [524, 884] on icon "button" at bounding box center [516, 896] width 38 height 28
type input "*"
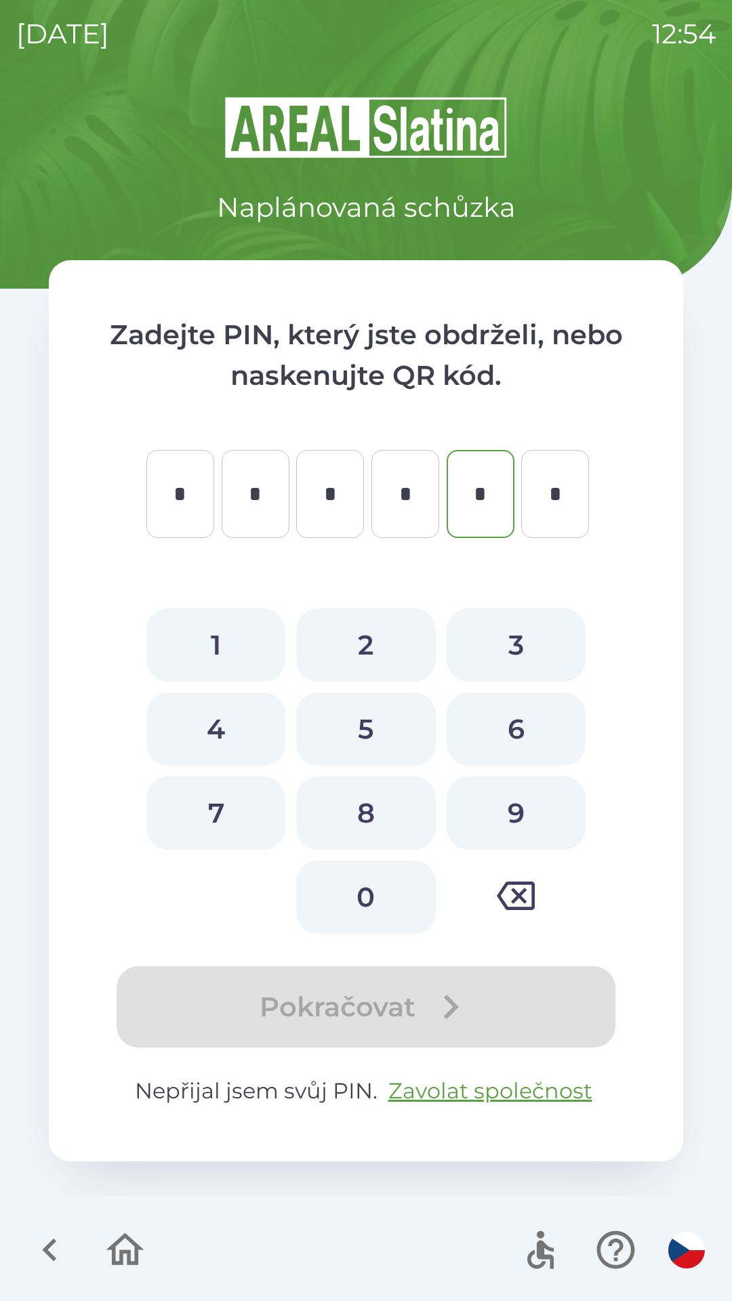
click at [520, 874] on button "button" at bounding box center [516, 896] width 139 height 70
type input "*"
click at [511, 880] on icon "button" at bounding box center [516, 896] width 38 height 38
type input "*"
click at [509, 882] on icon "button" at bounding box center [516, 896] width 38 height 28
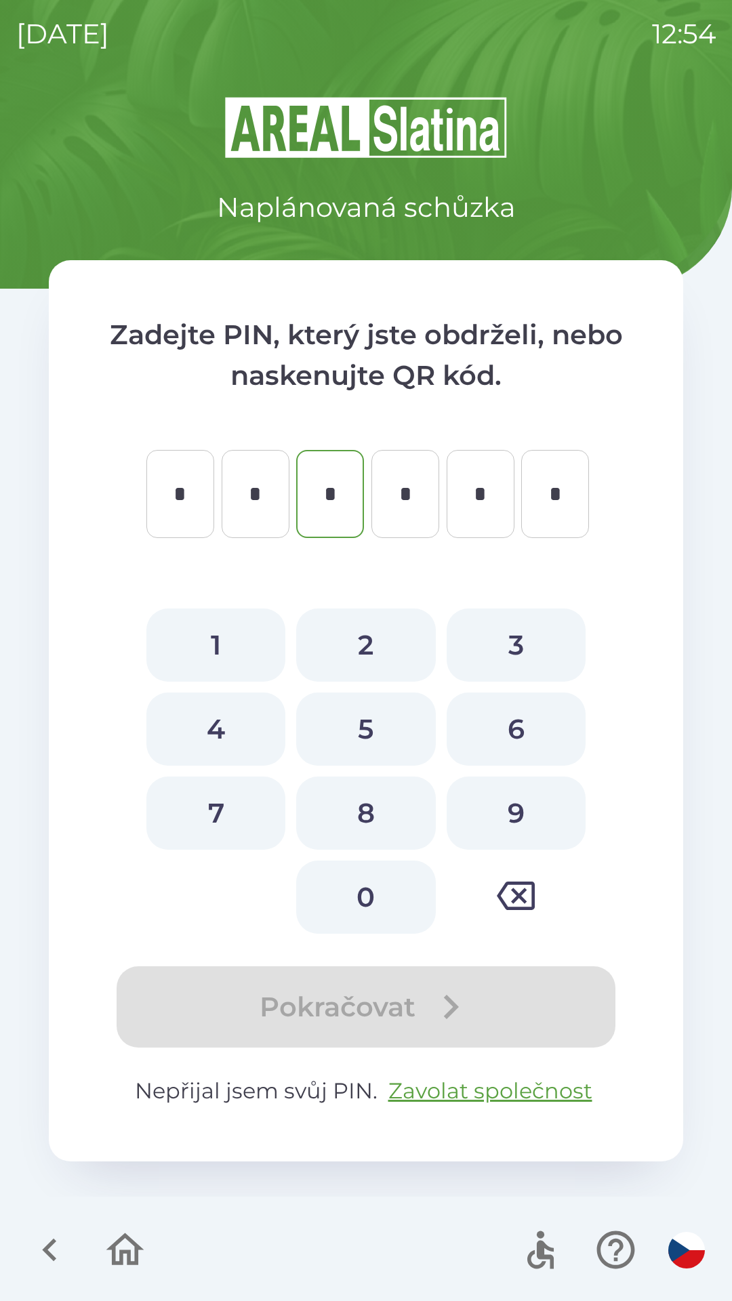
type input "*"
click at [509, 875] on button "button" at bounding box center [516, 896] width 139 height 70
click at [118, 1257] on icon "button" at bounding box center [124, 1249] width 45 height 45
